Goal: Information Seeking & Learning: Check status

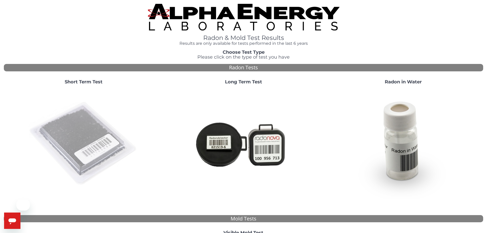
click at [85, 116] on img at bounding box center [84, 144] width 110 height 110
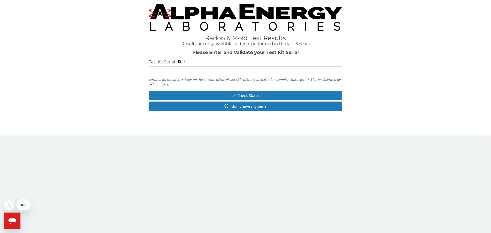
click at [167, 70] on input "Test Kit Serial Located on the white sticker on the bottom of the plastic side …" at bounding box center [245, 71] width 193 height 11
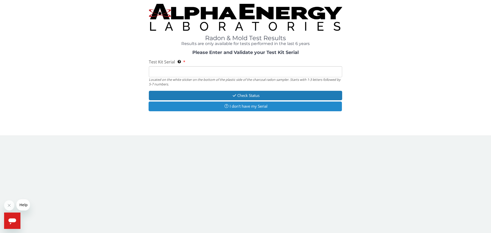
paste input "AA720677"
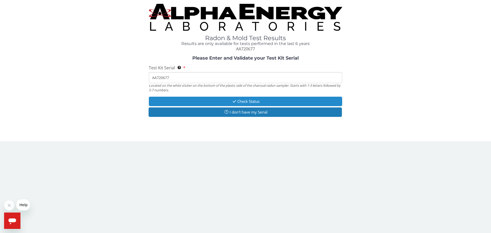
type input "AA720677"
click at [252, 102] on button "Check Status" at bounding box center [245, 101] width 193 height 9
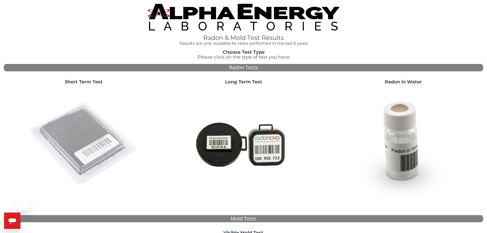
click at [91, 120] on img at bounding box center [84, 144] width 110 height 110
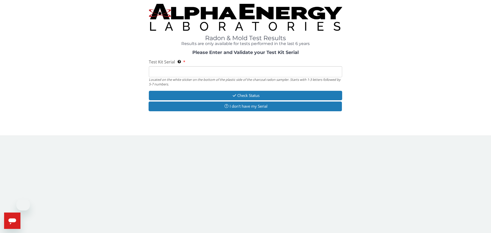
click at [239, 74] on input "Test Kit Serial Located on the white sticker on the bottom of the plastic side …" at bounding box center [245, 71] width 193 height 11
paste input "AA751127"
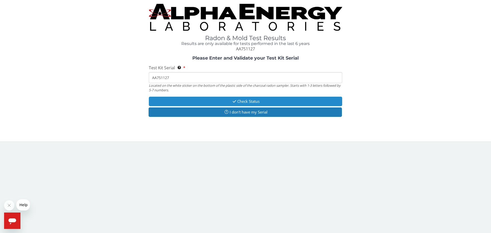
type input "AA751127"
click at [247, 104] on button "Check Status" at bounding box center [245, 101] width 193 height 9
